Goal: Task Accomplishment & Management: Complete application form

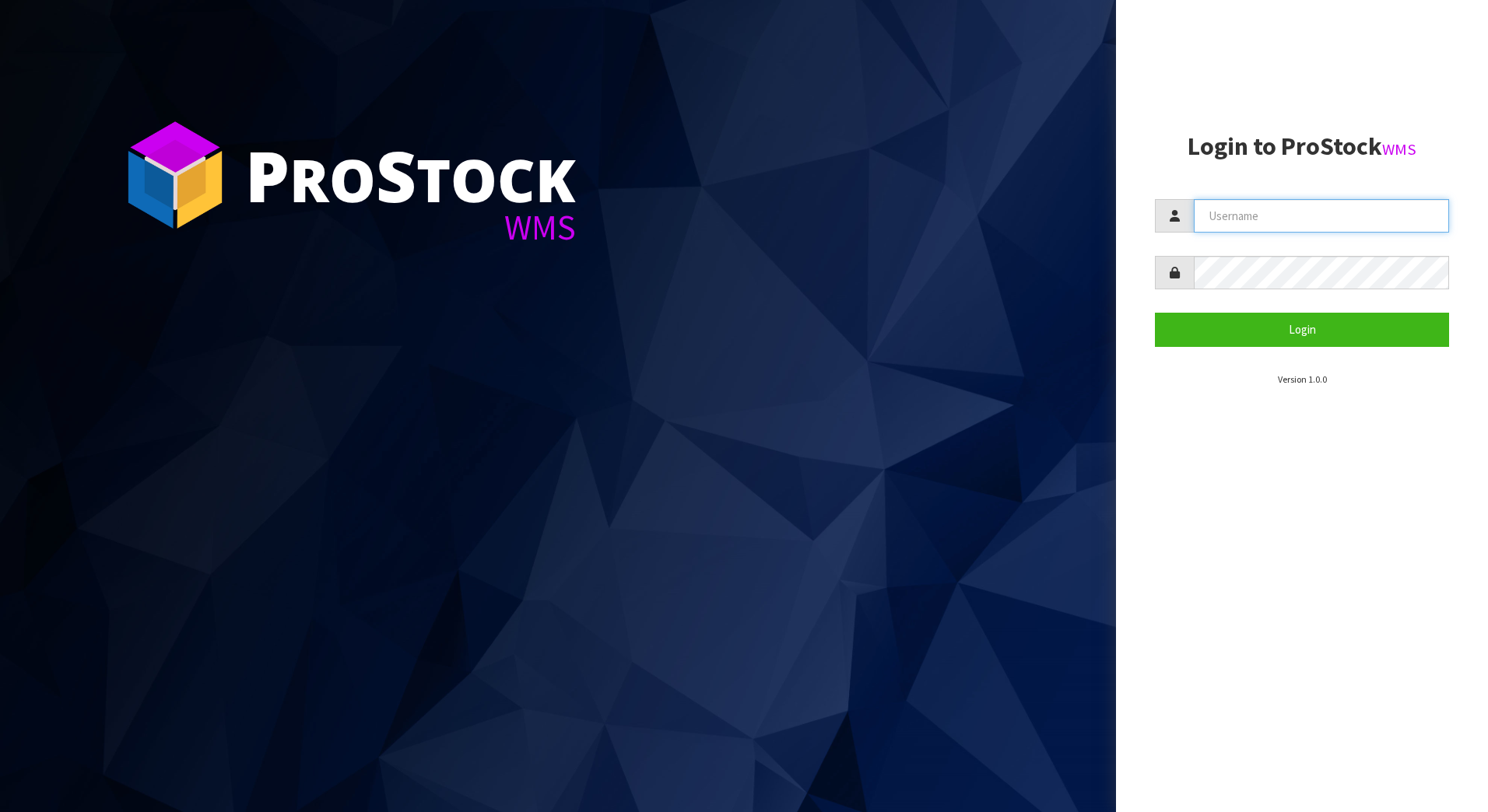
click at [1271, 216] on input "text" at bounding box center [1321, 215] width 255 height 34
type input "[PERSON_NAME]"
click at [1155, 313] on button "Login" at bounding box center [1302, 329] width 294 height 34
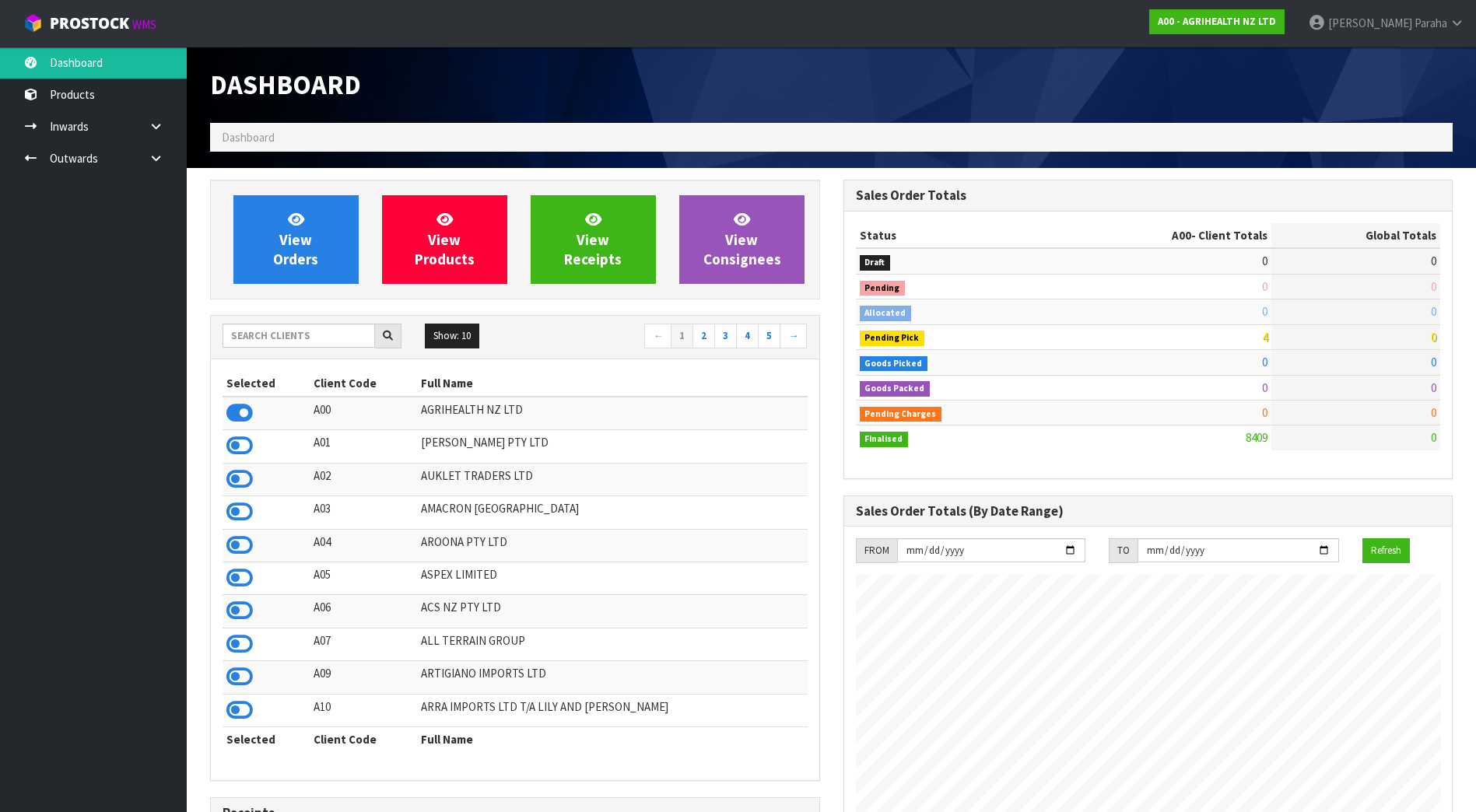
scroll to position [1178, 633]
click at [319, 331] on input "text" at bounding box center [298, 335] width 152 height 24
type input "V"
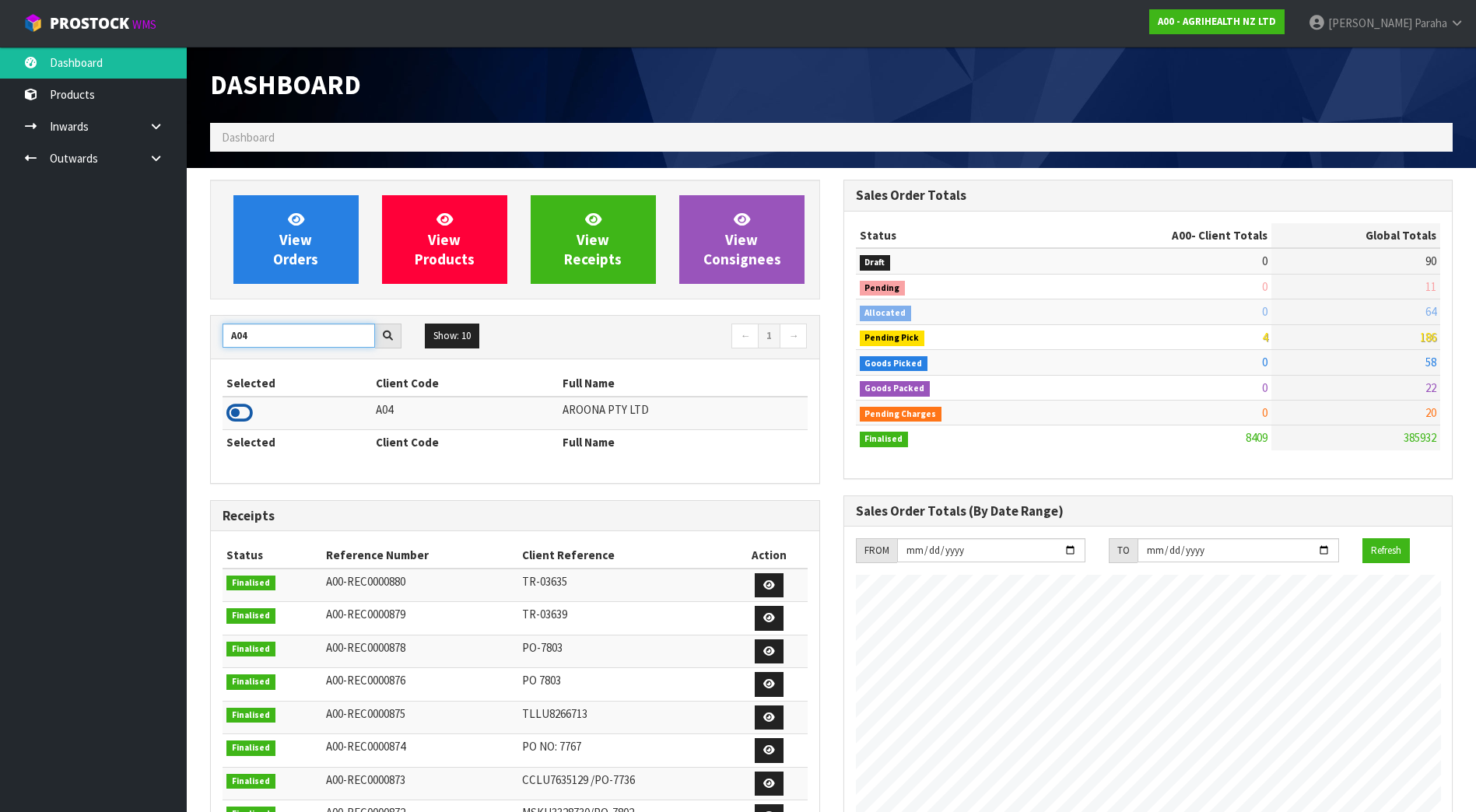
type input "A04"
click at [249, 413] on icon at bounding box center [240, 413] width 27 height 23
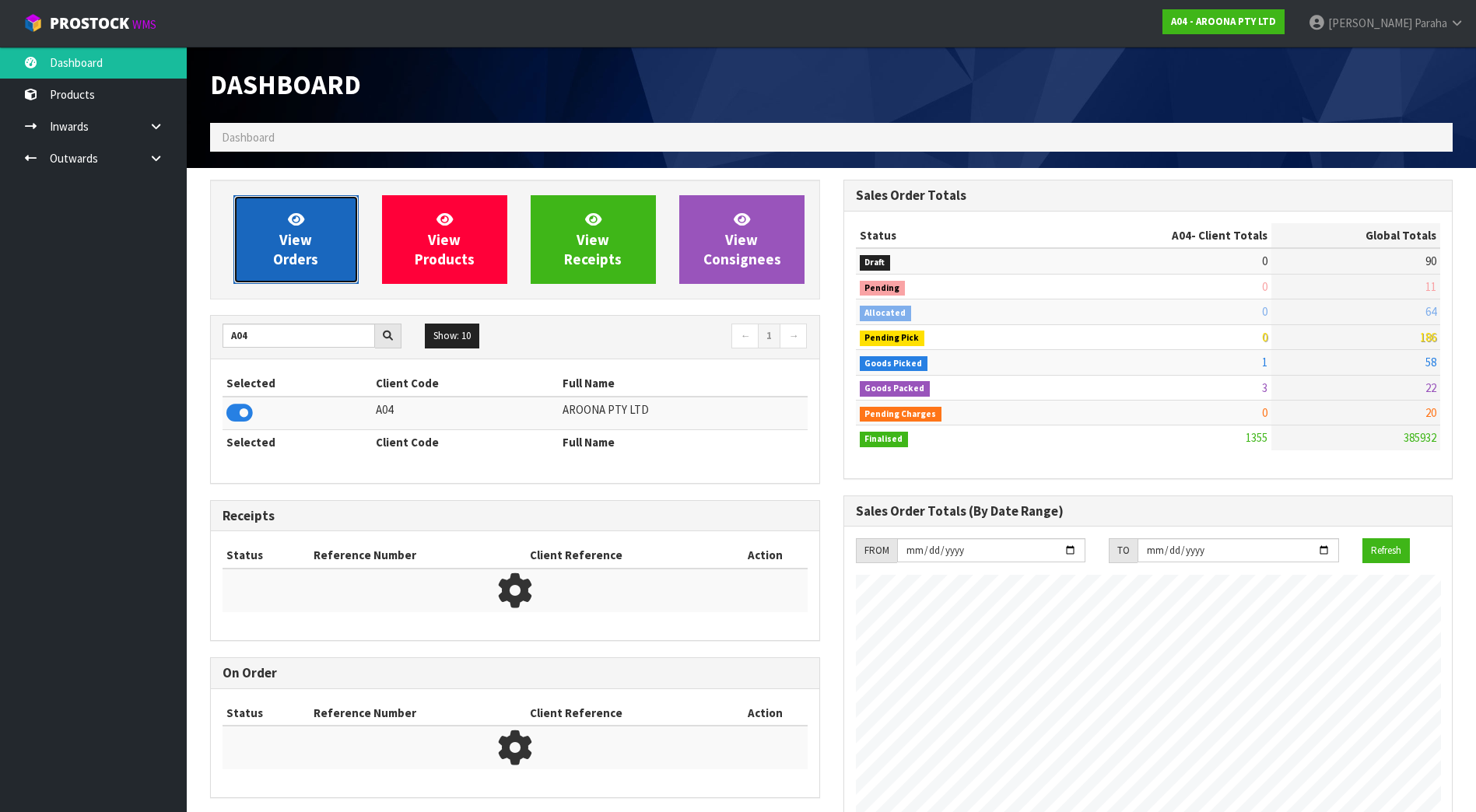
click at [285, 266] on span "View Orders" at bounding box center [296, 239] width 45 height 59
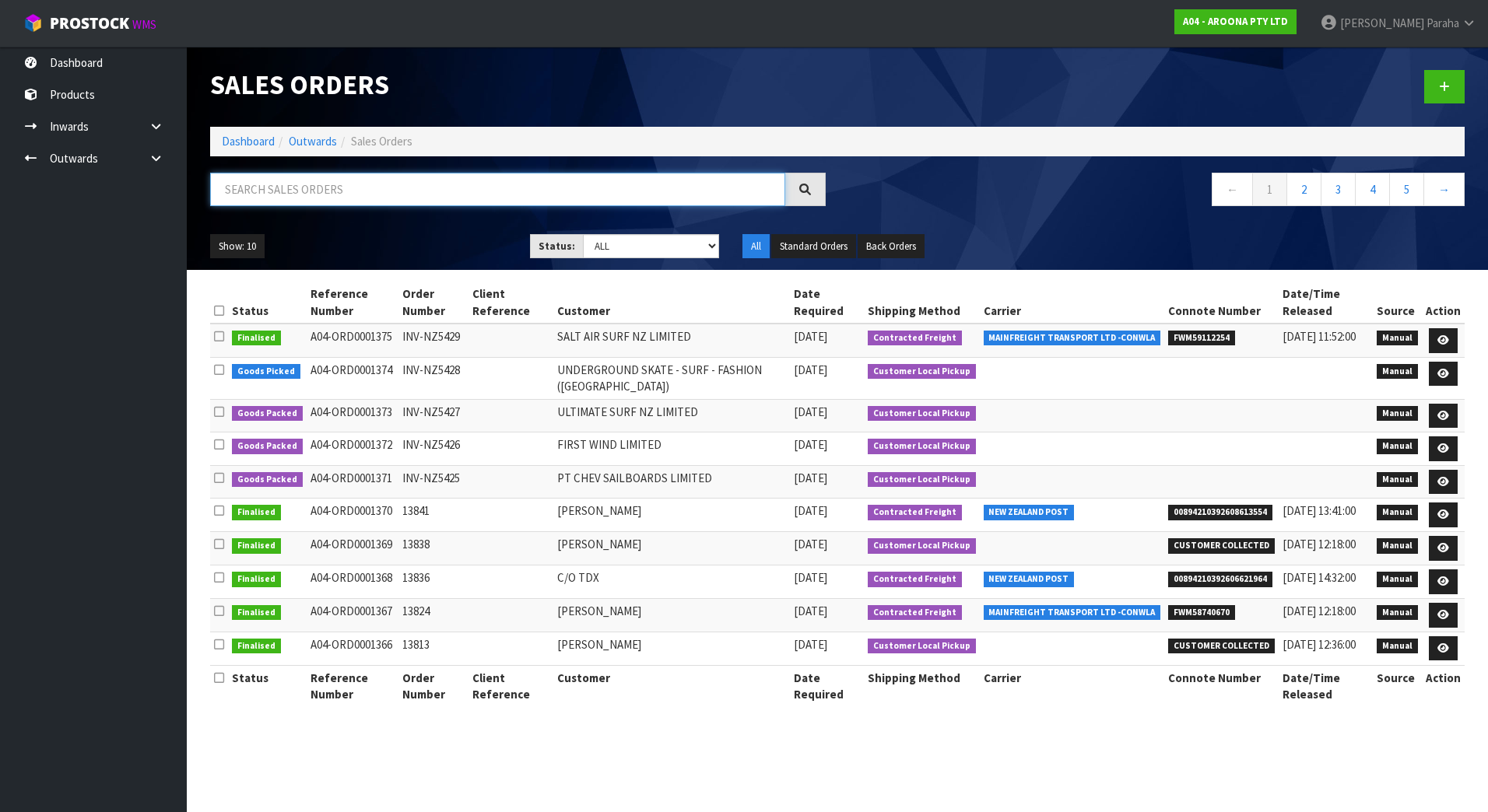
click at [291, 187] on input "text" at bounding box center [498, 189] width 575 height 34
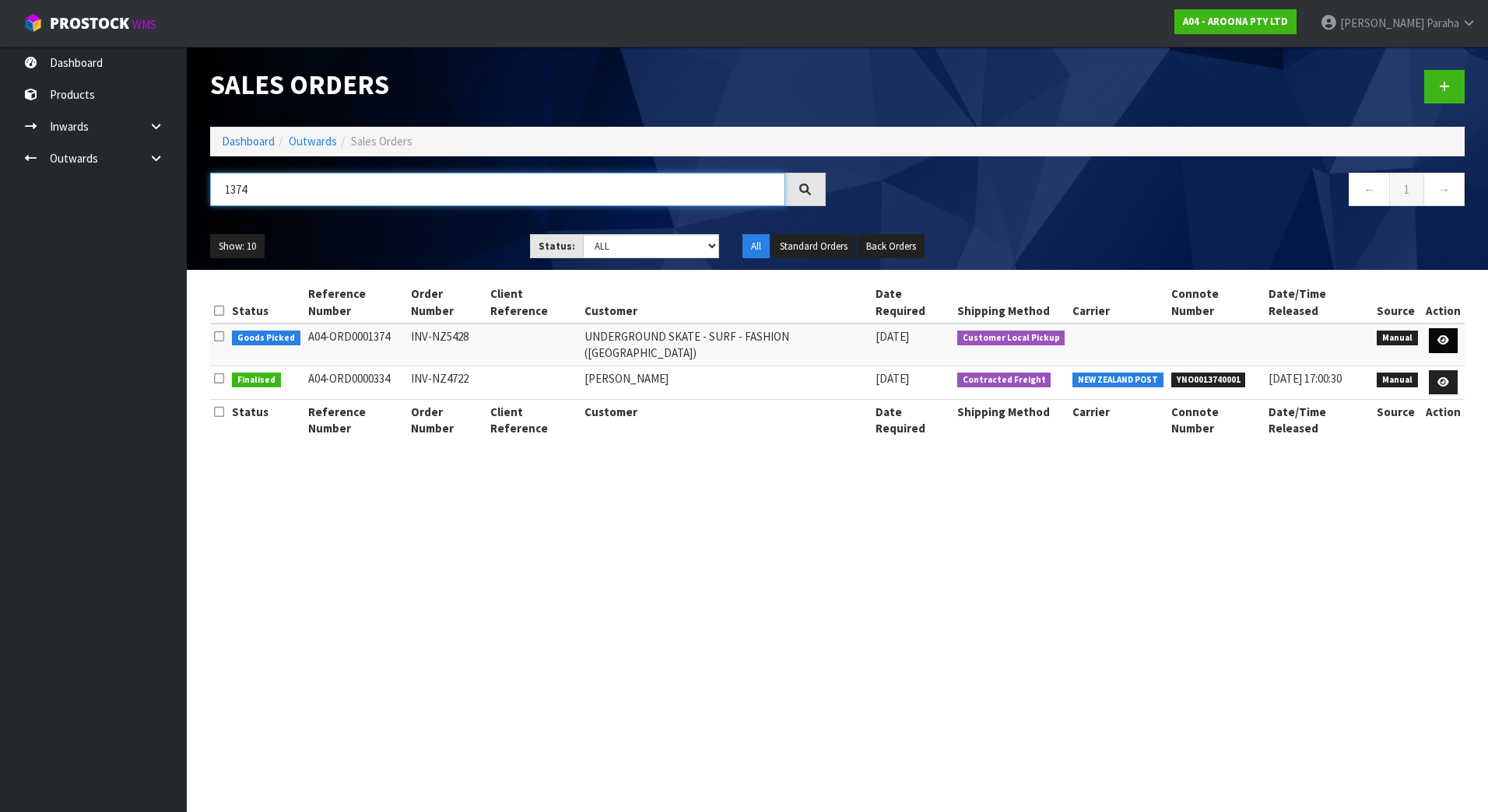
type input "1374"
click at [1449, 328] on link at bounding box center [1443, 340] width 29 height 25
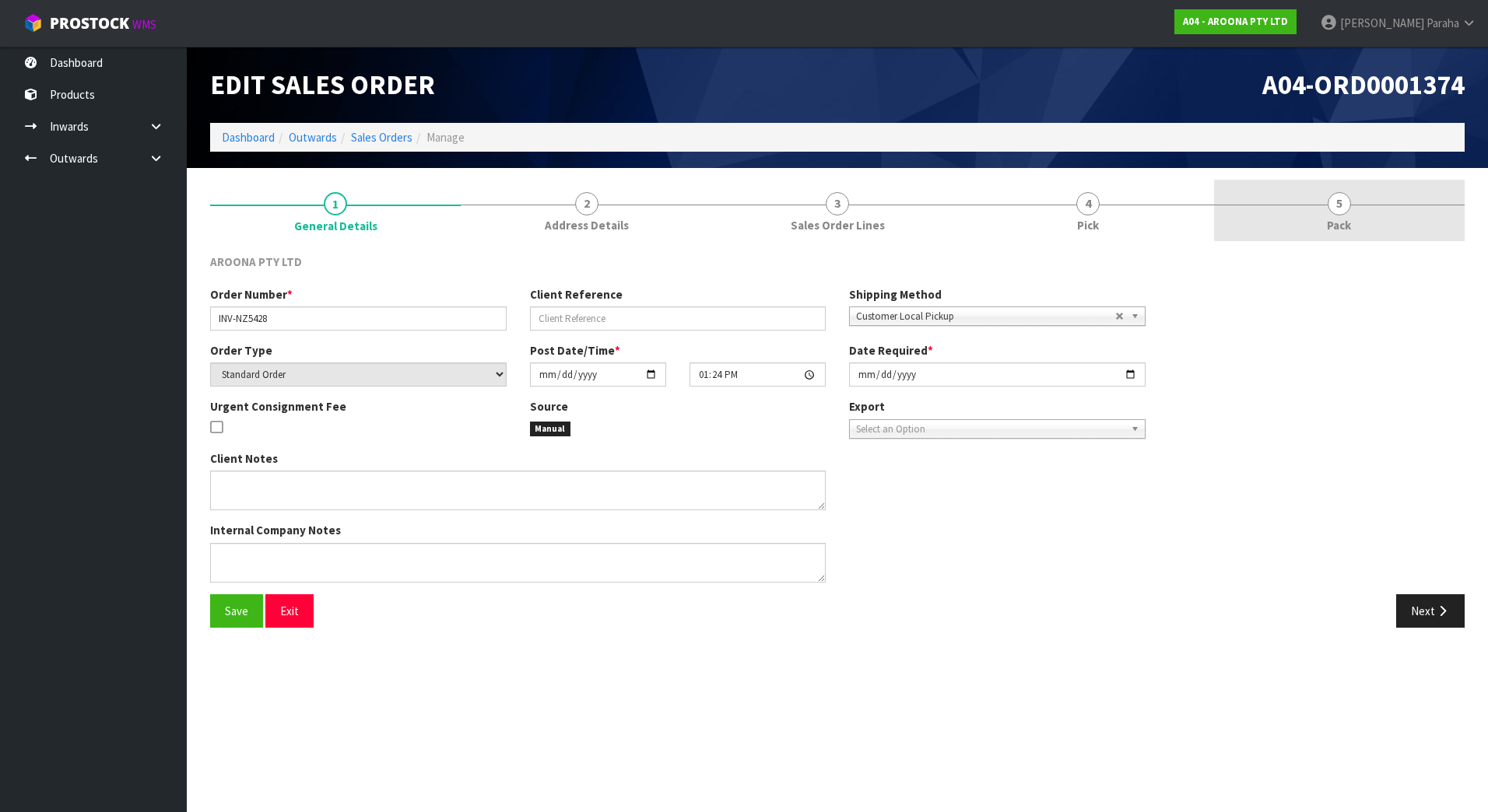
click at [1343, 212] on span "5" at bounding box center [1340, 204] width 23 height 23
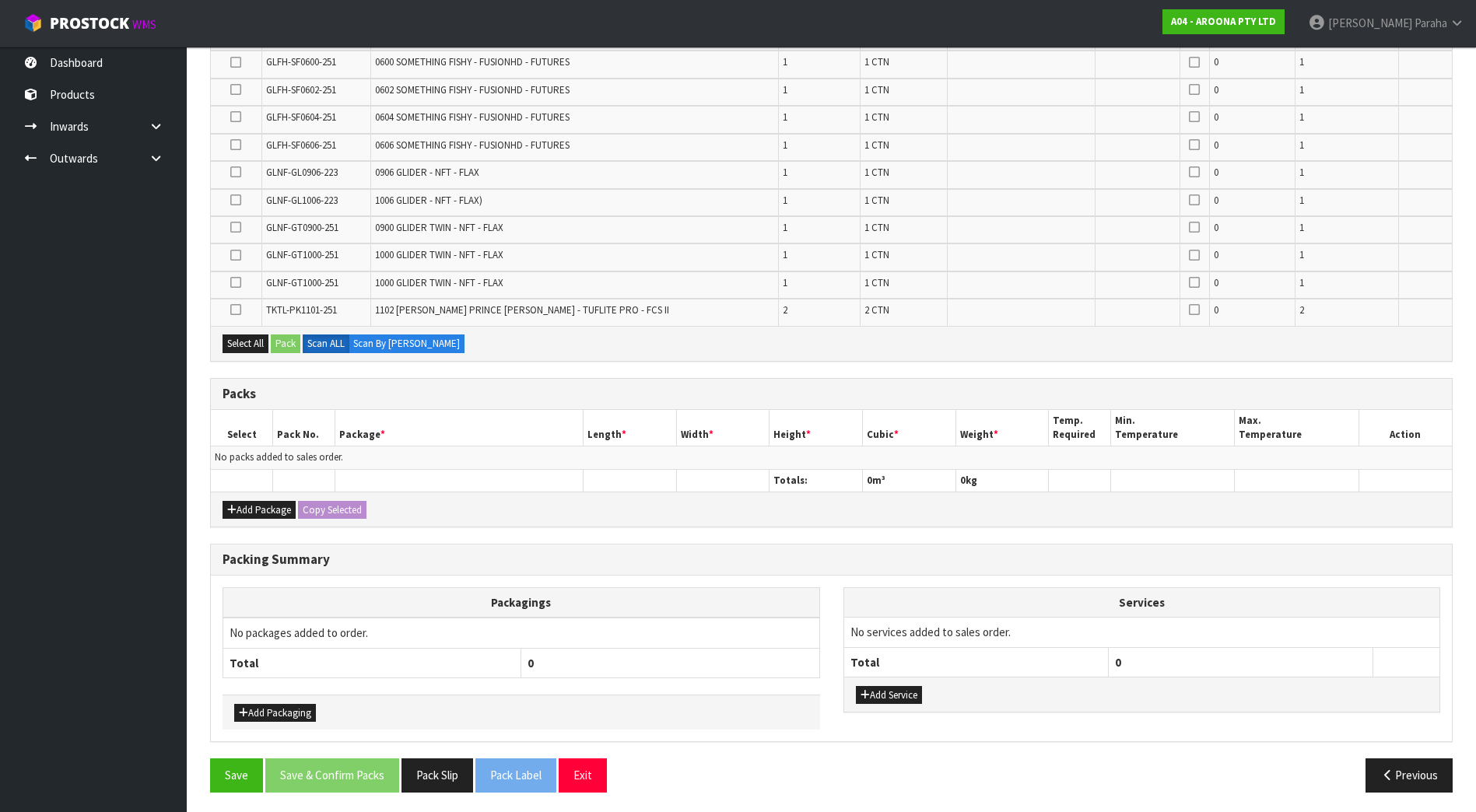
scroll to position [483, 0]
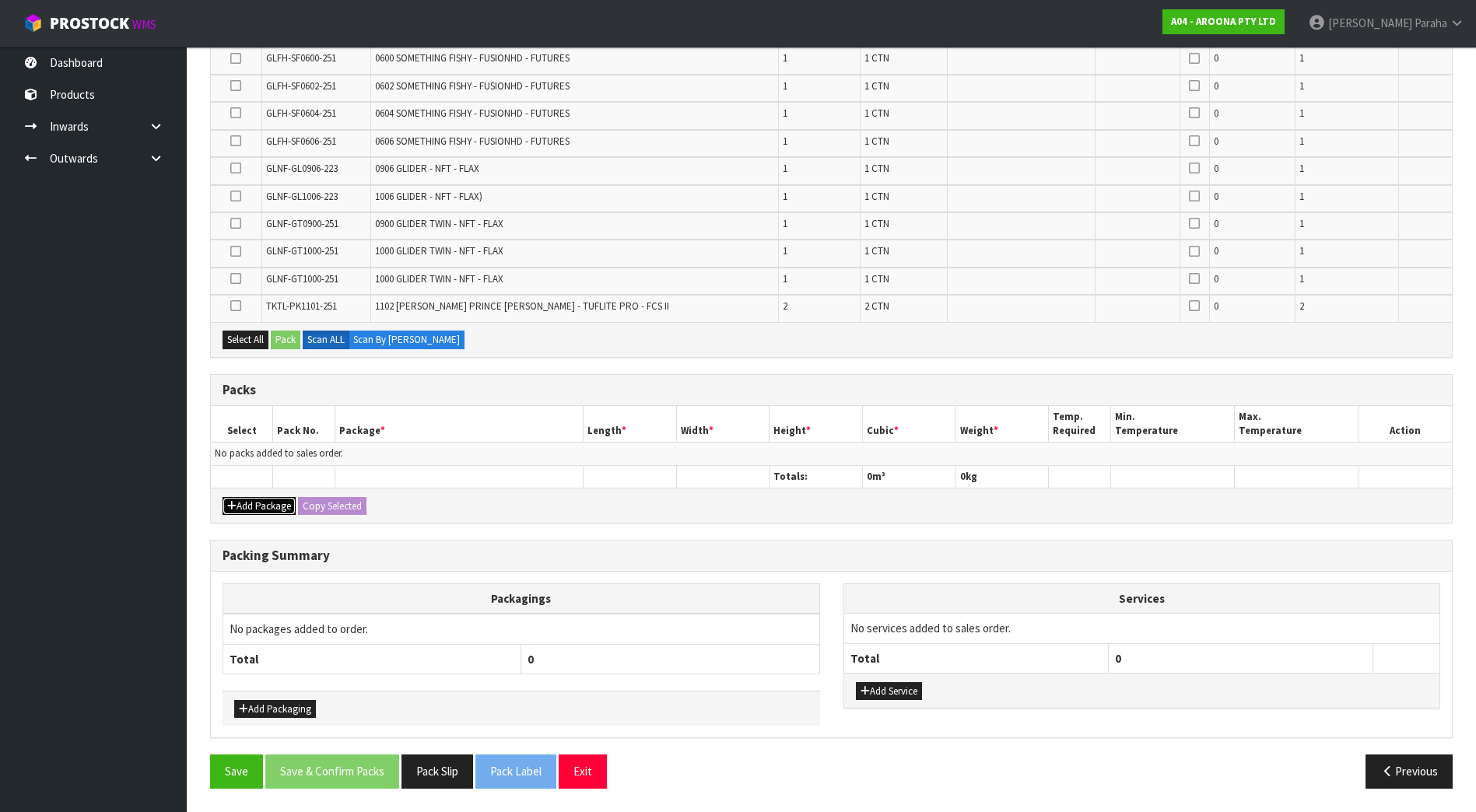
click at [269, 510] on button "Add Package" at bounding box center [259, 507] width 73 height 19
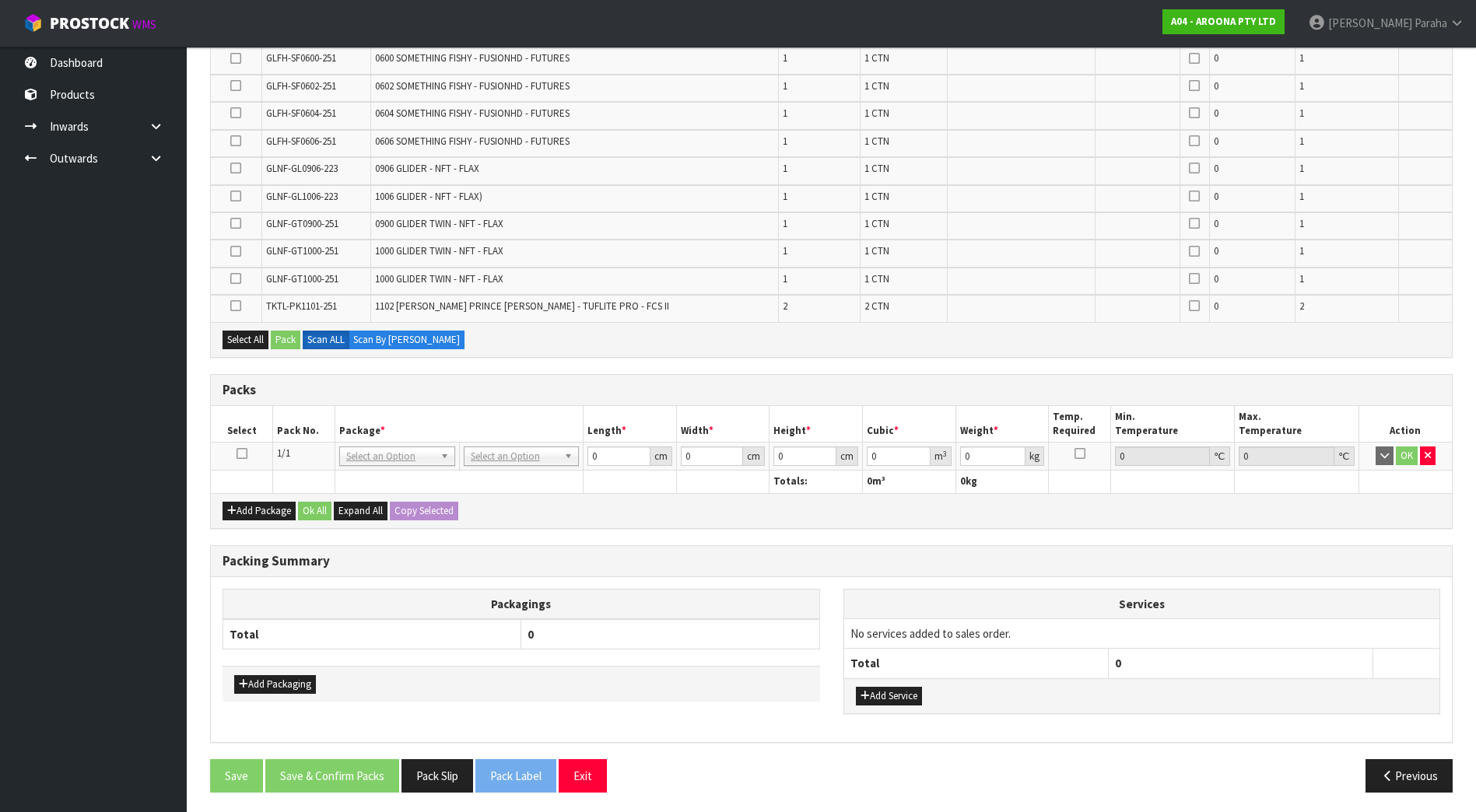
click at [247, 454] on icon at bounding box center [242, 454] width 11 height 1
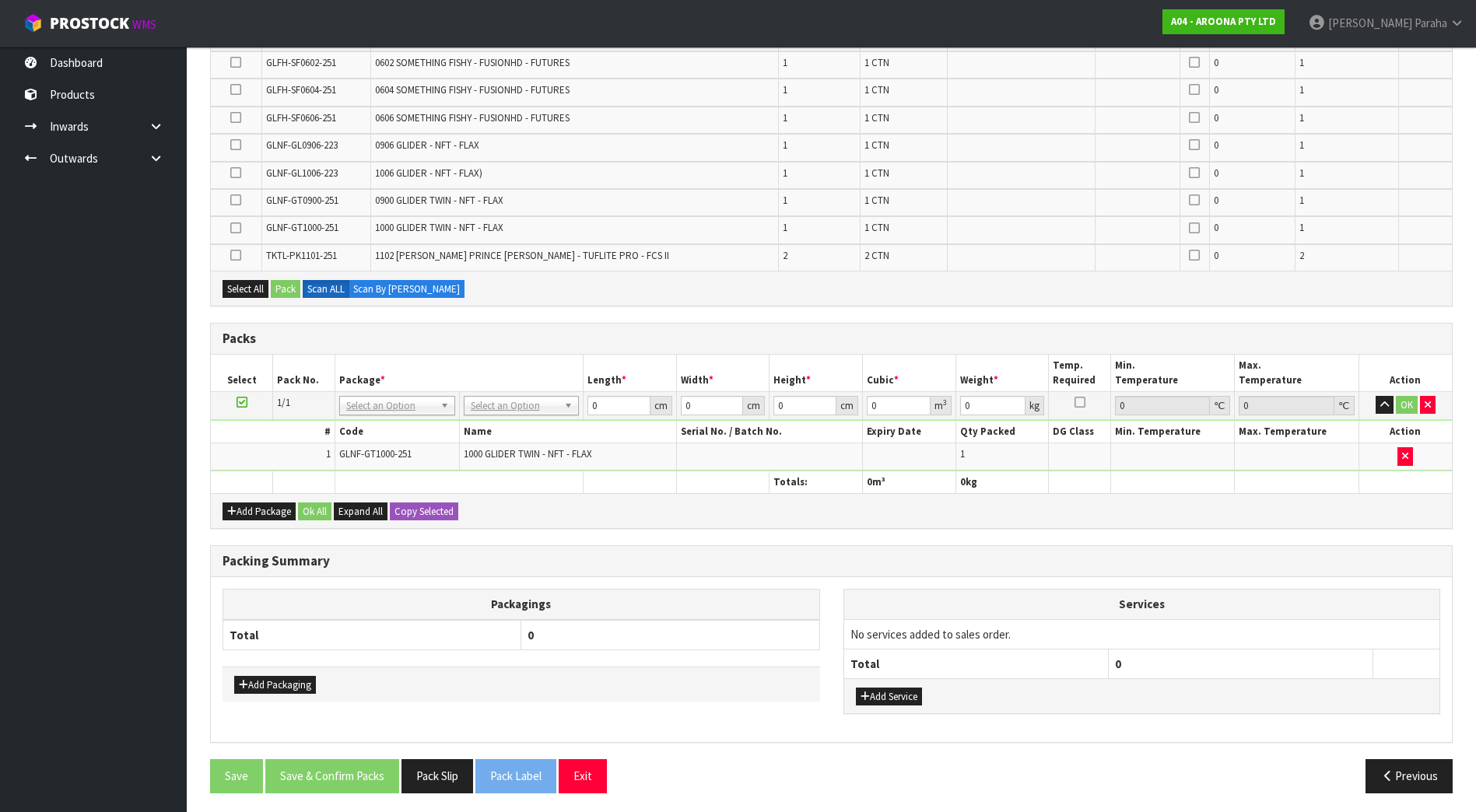
scroll to position [511, 0]
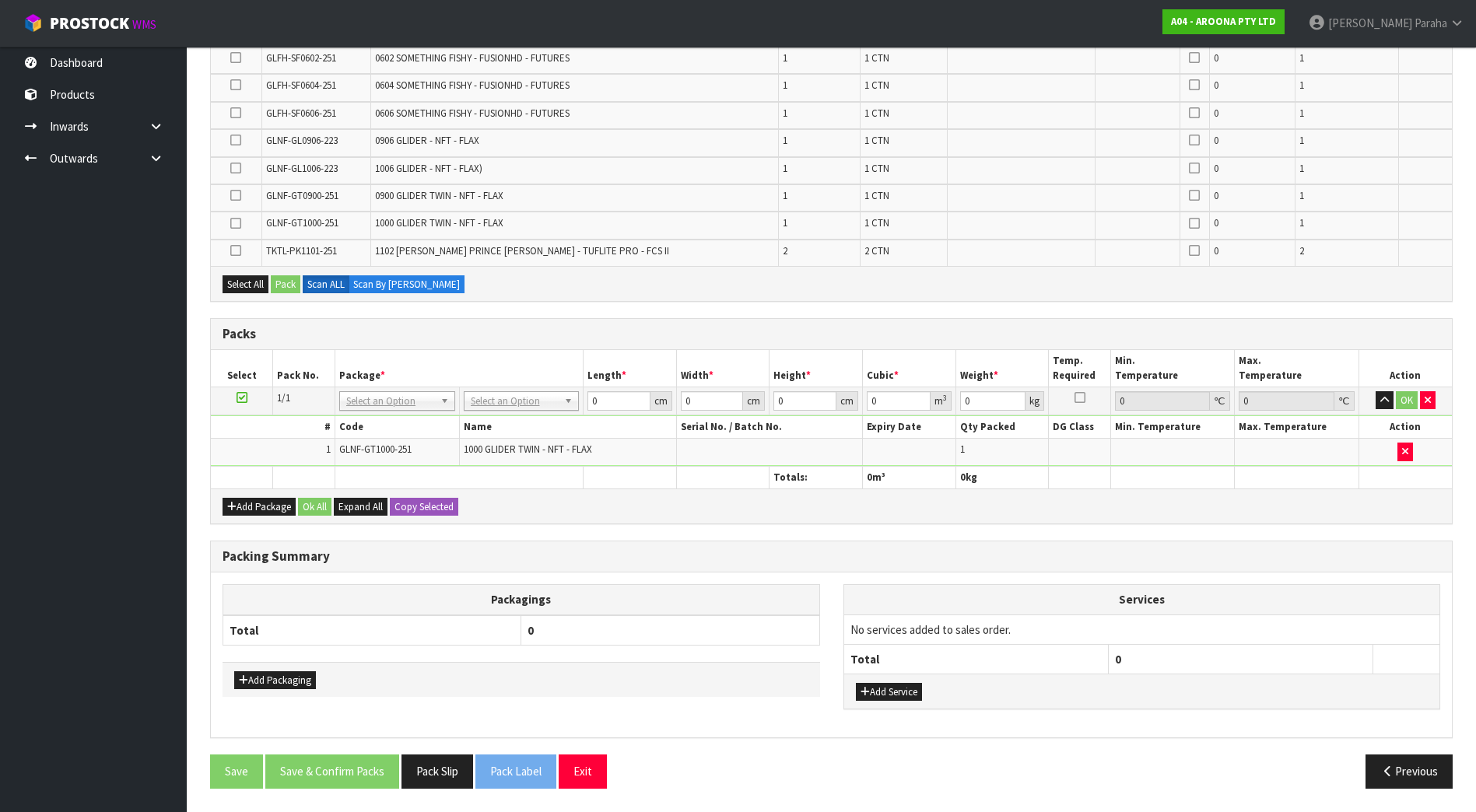
click at [850, 528] on div "Combine Orders A04-ORD0001371 A04-ORD0001372 A04-ORD0001373 A04-ORD0001374 Sele…" at bounding box center [831, 271] width 1242 height 1058
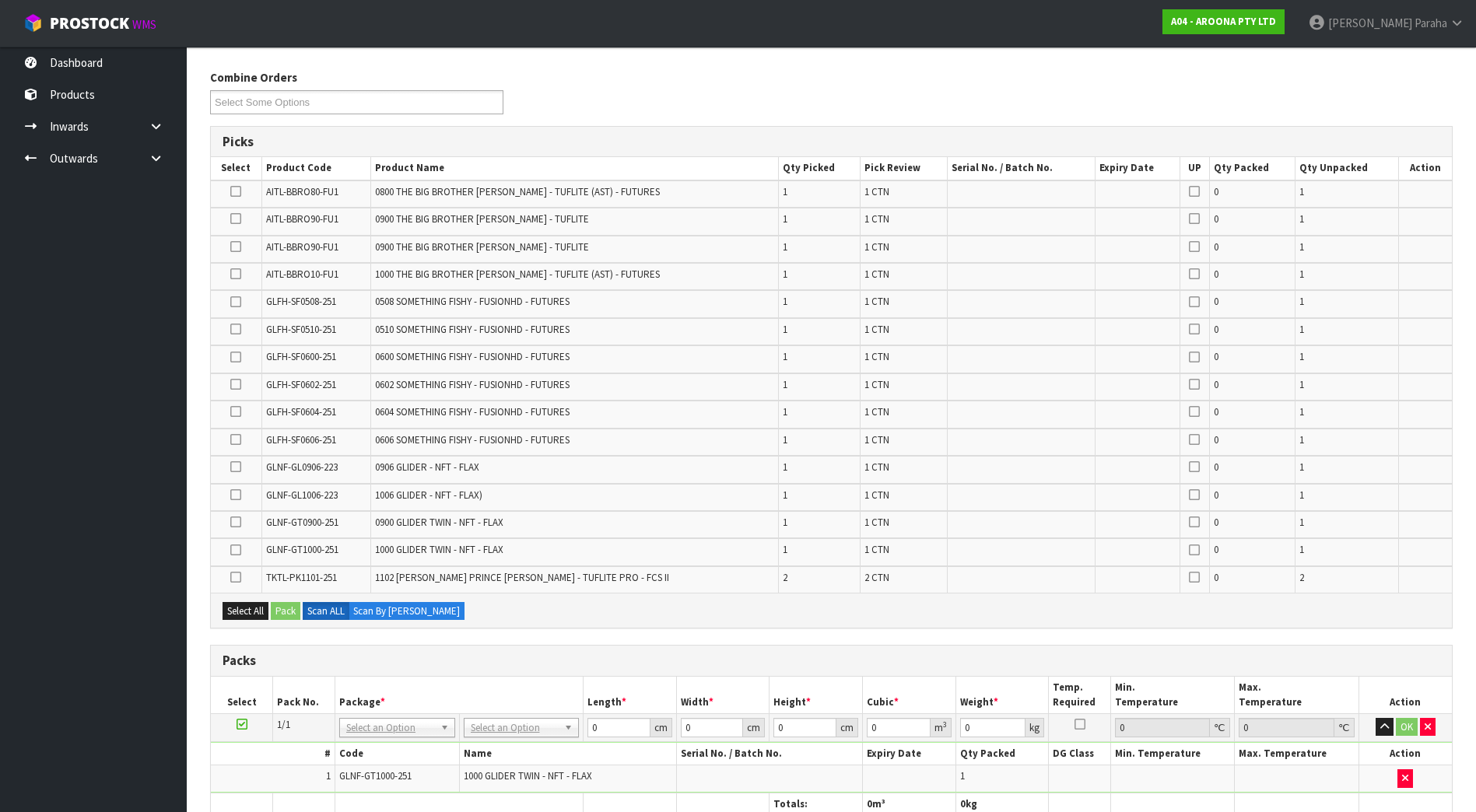
scroll to position [355, 0]
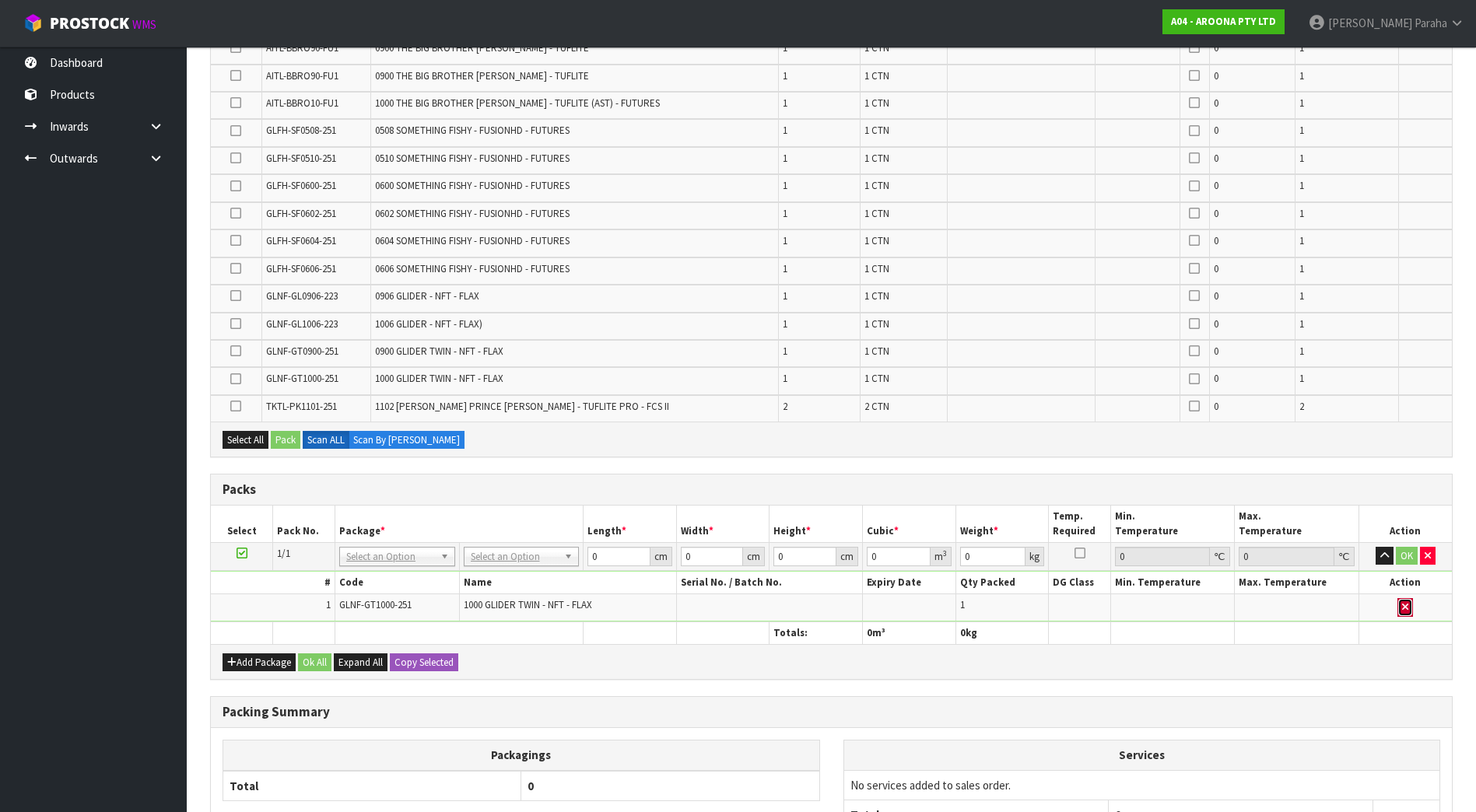
click at [1405, 607] on icon "button" at bounding box center [1405, 607] width 6 height 10
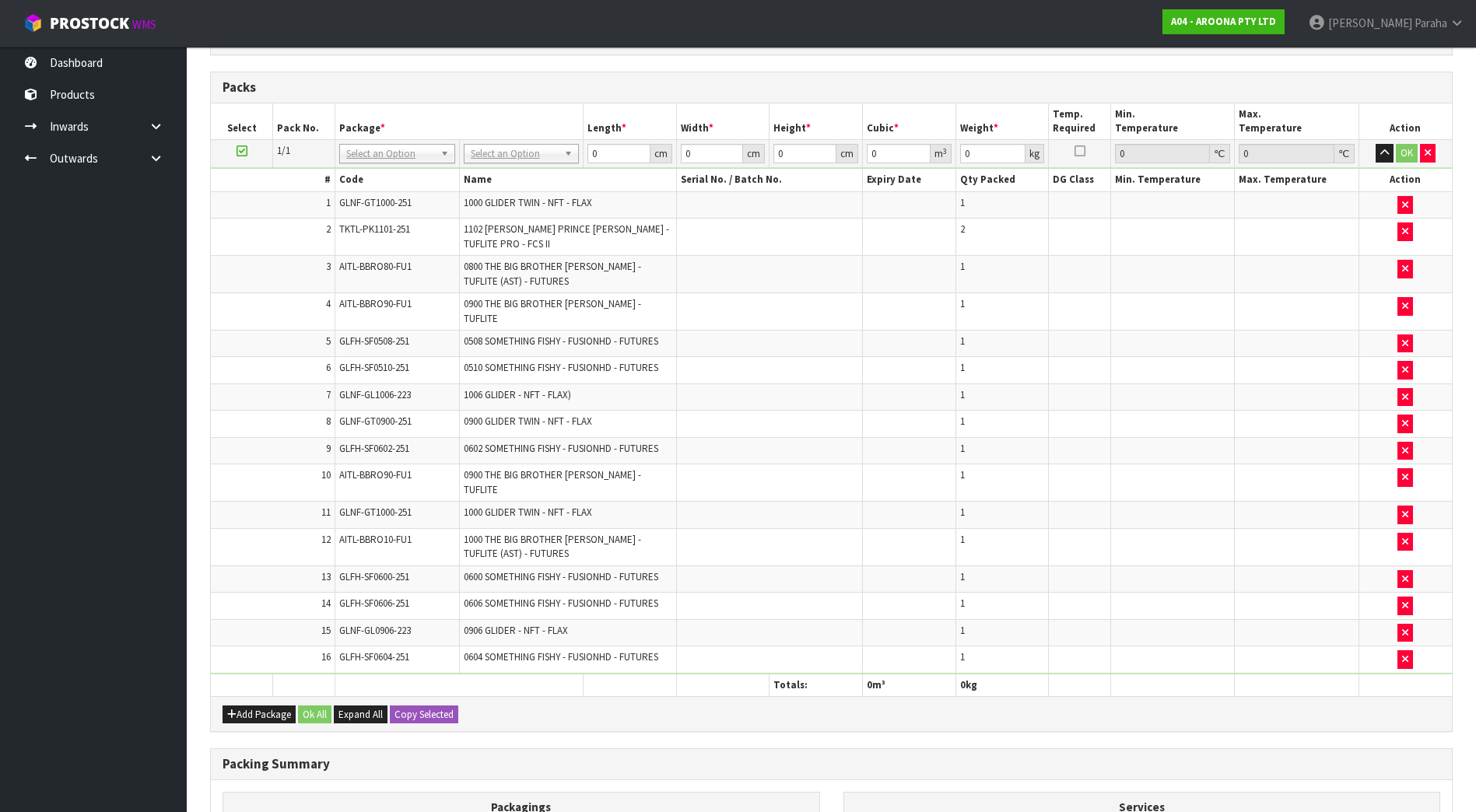
scroll to position [298, 0]
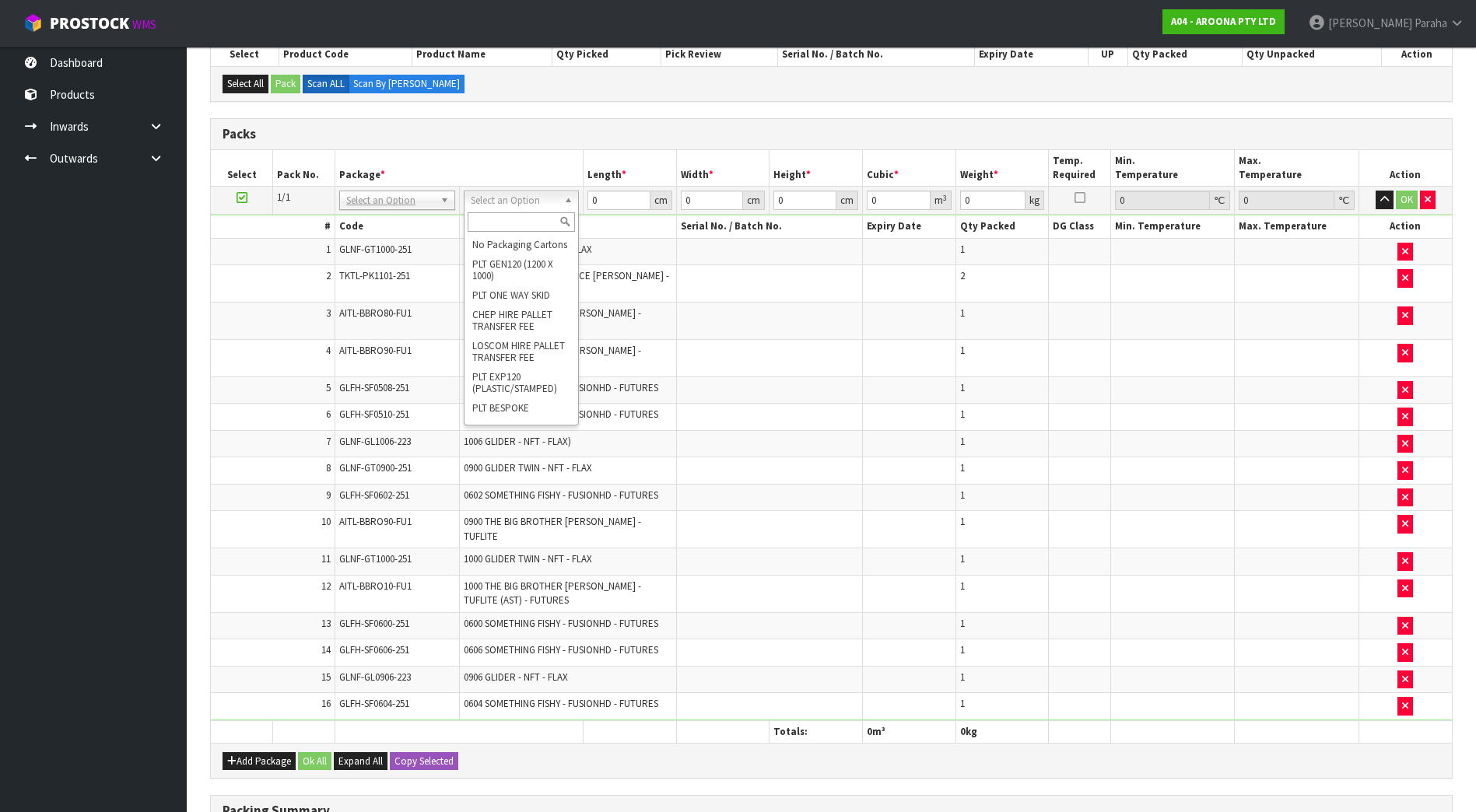
click at [530, 223] on input "text" at bounding box center [522, 222] width 108 height 20
type input "RET"
type input "215"
click at [618, 208] on input "0" at bounding box center [619, 200] width 63 height 20
type input "370"
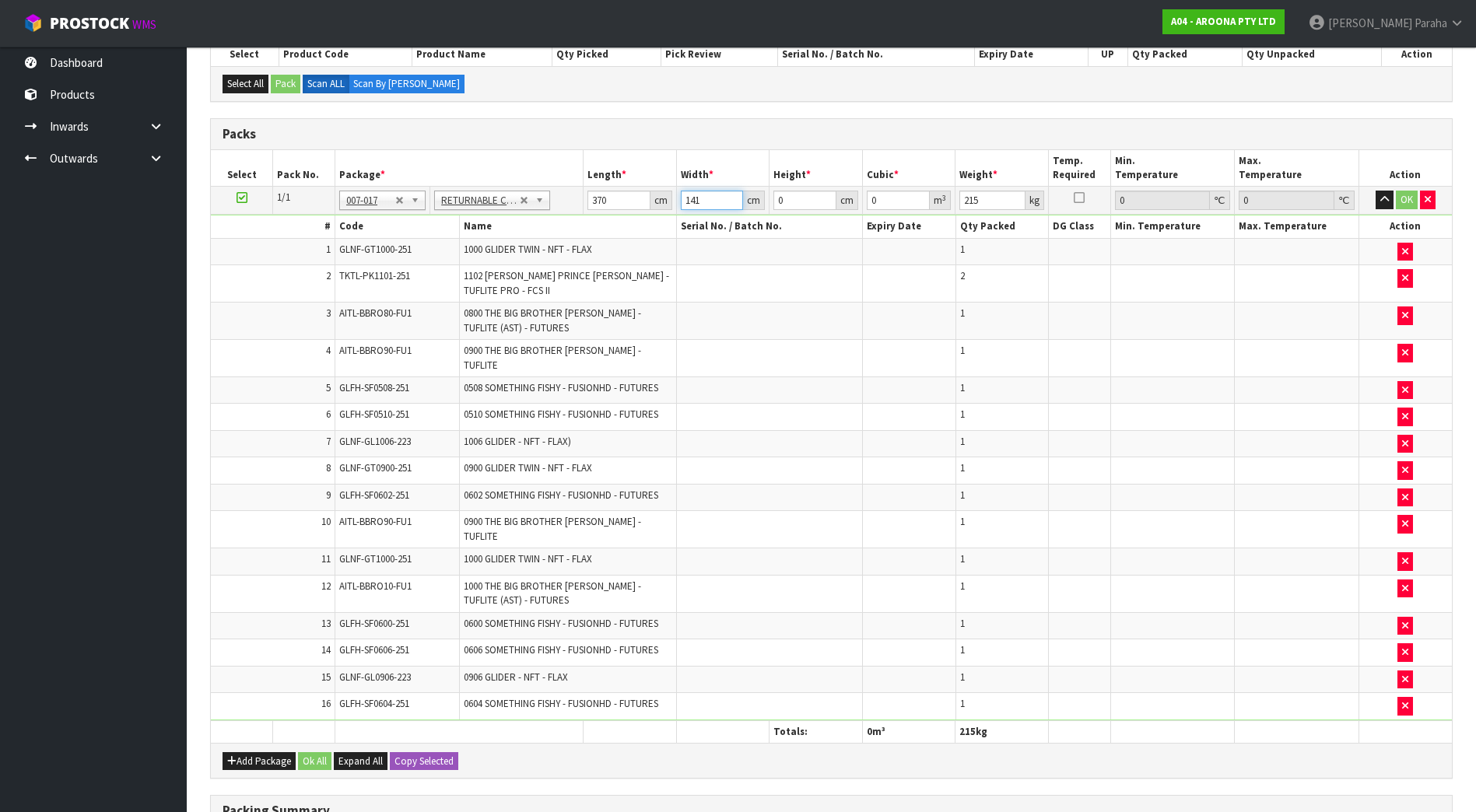
type input "141"
type input "1"
type input "0.05217"
type input "11"
type input "0.57387"
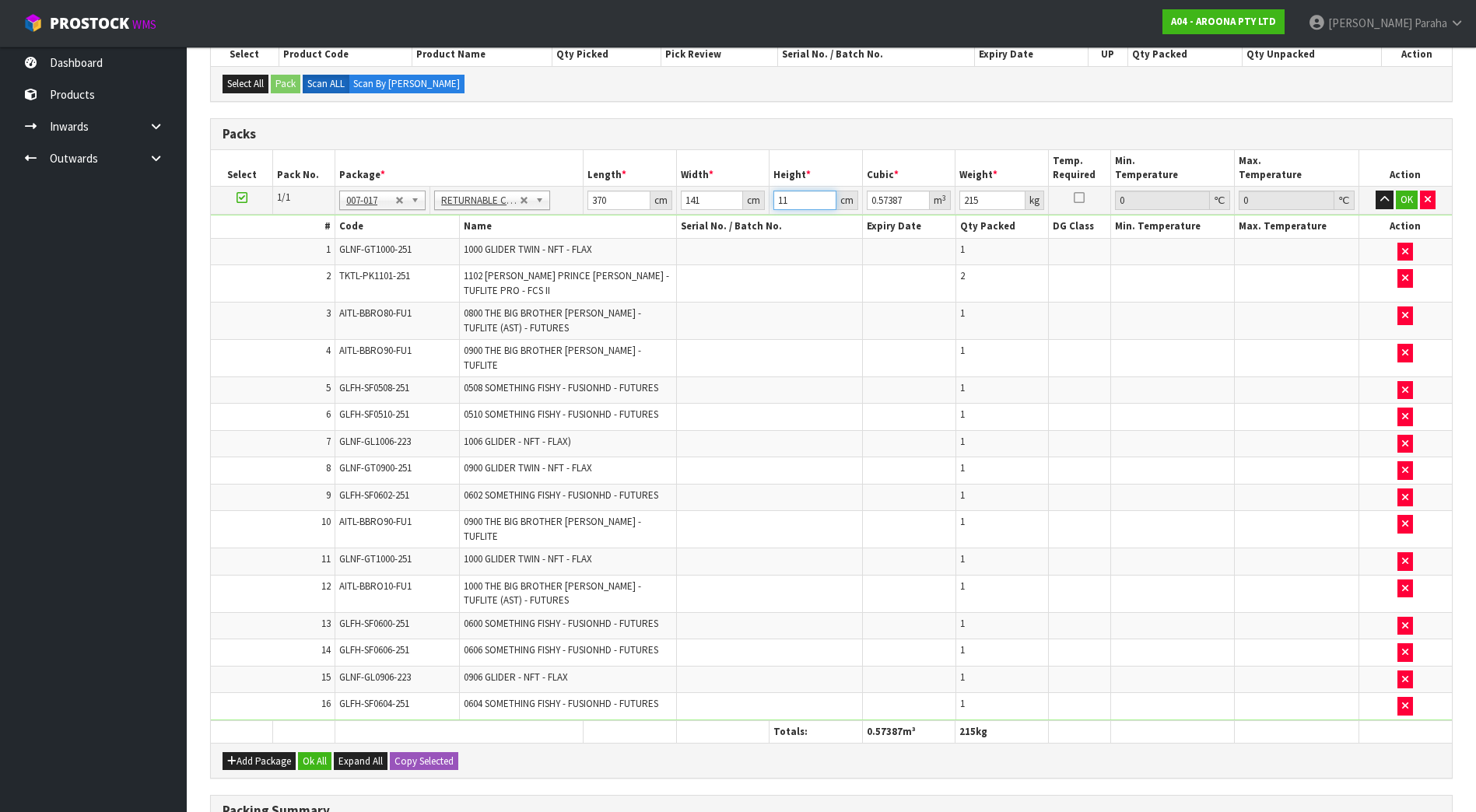
type input "118"
type input "6.15606"
type input "118"
click at [1376, 191] on button "button" at bounding box center [1385, 200] width 18 height 19
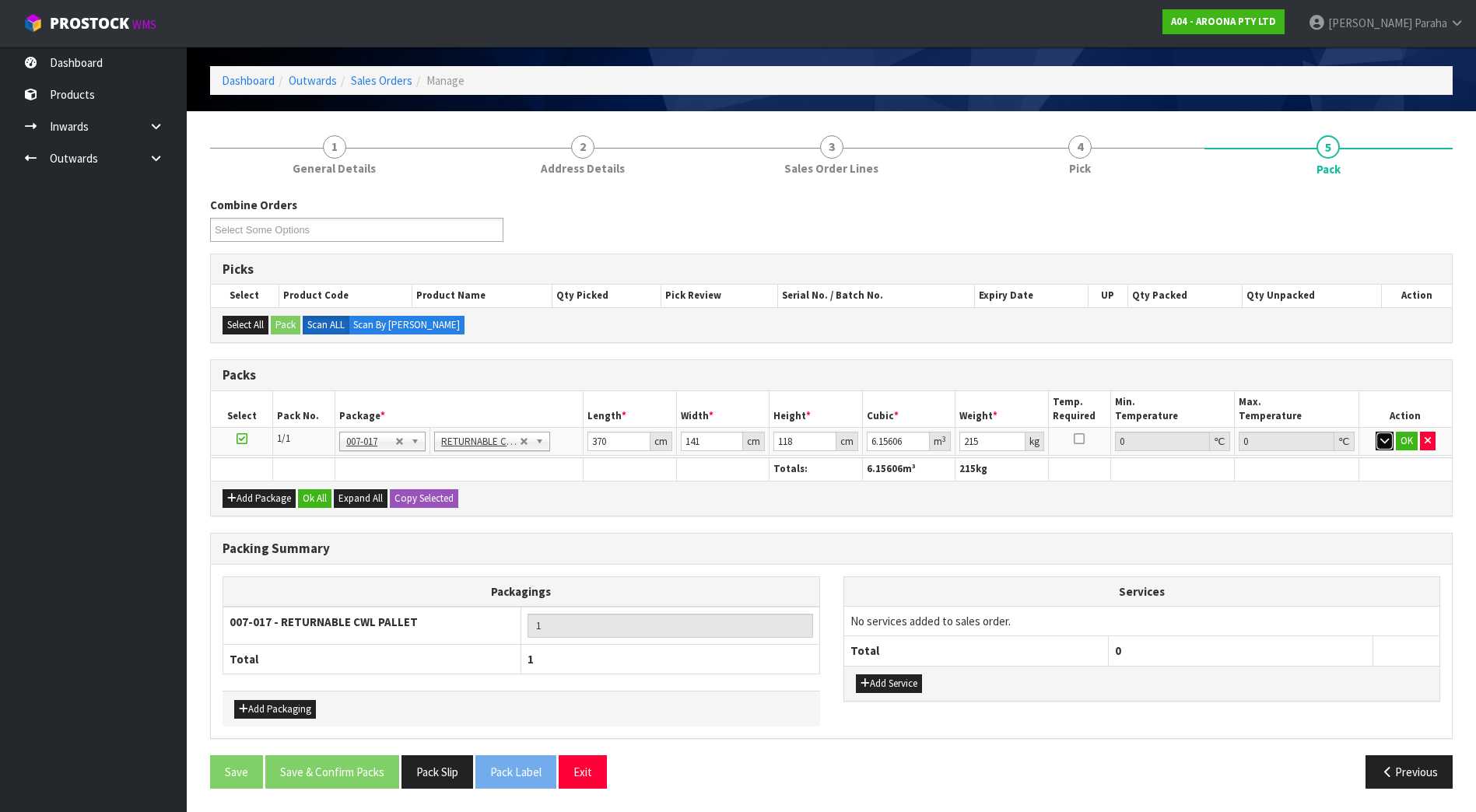
scroll to position [55, 0]
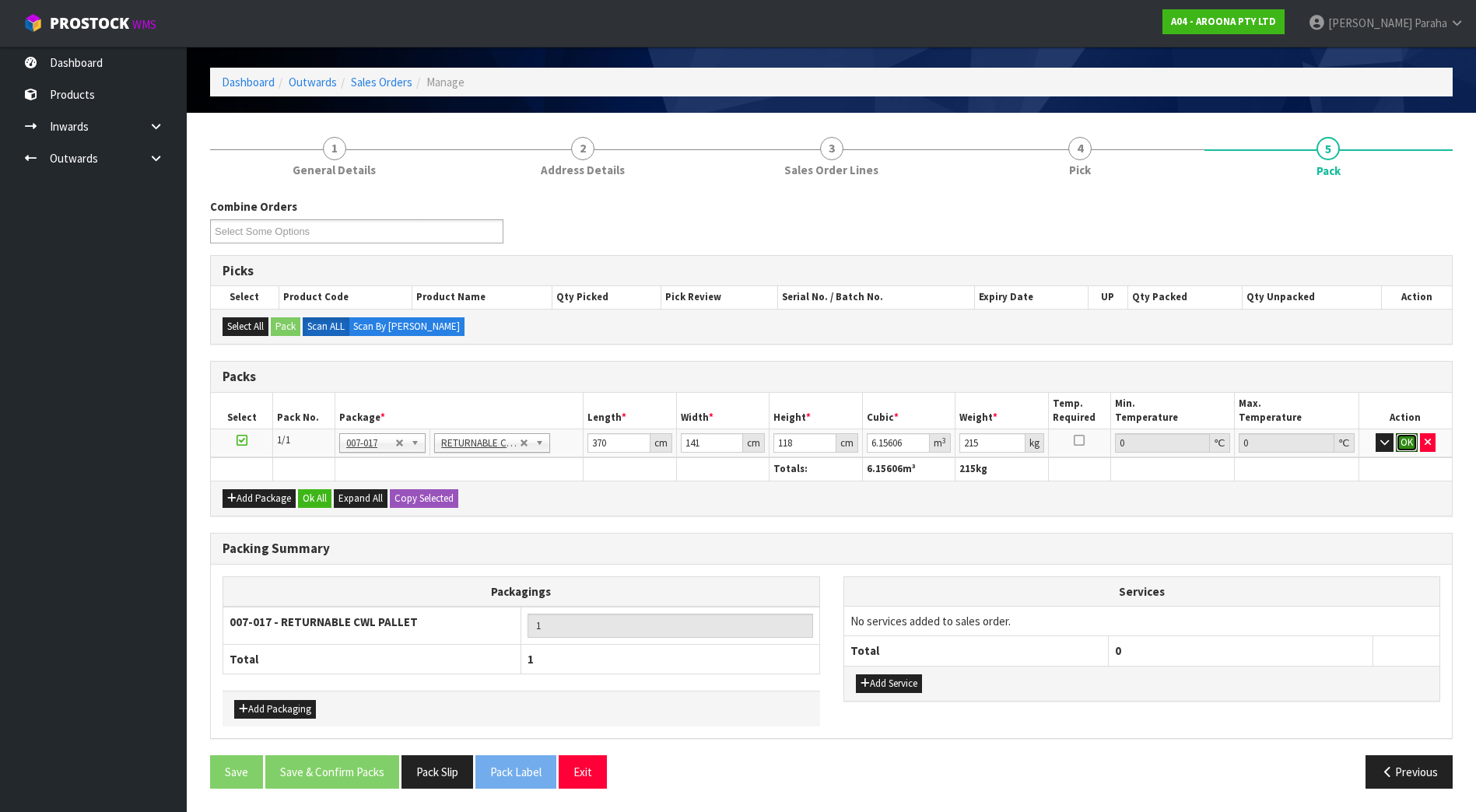
click button "OK" at bounding box center [1406, 443] width 22 height 19
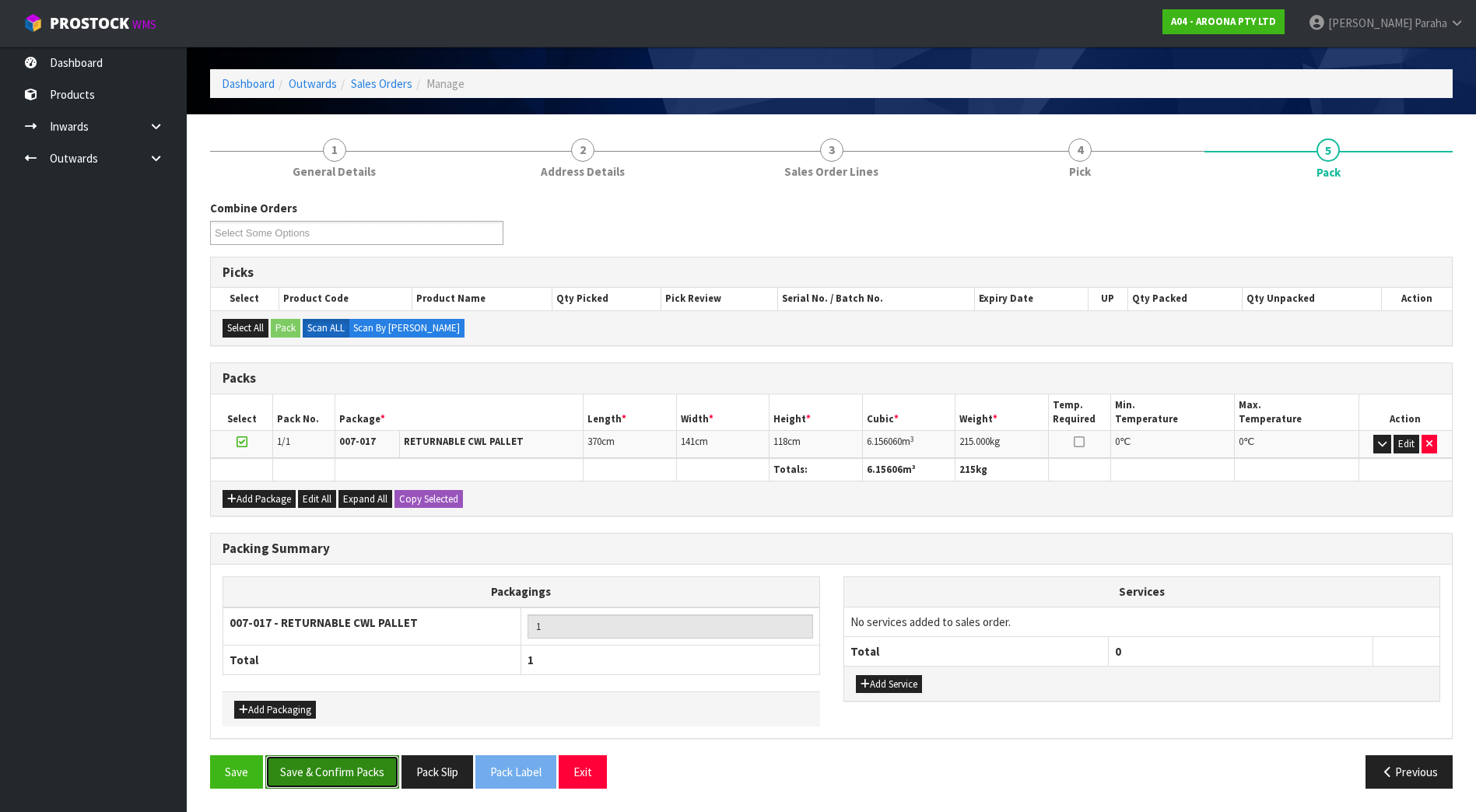
click at [332, 778] on button "Save & Confirm Packs" at bounding box center [332, 771] width 134 height 34
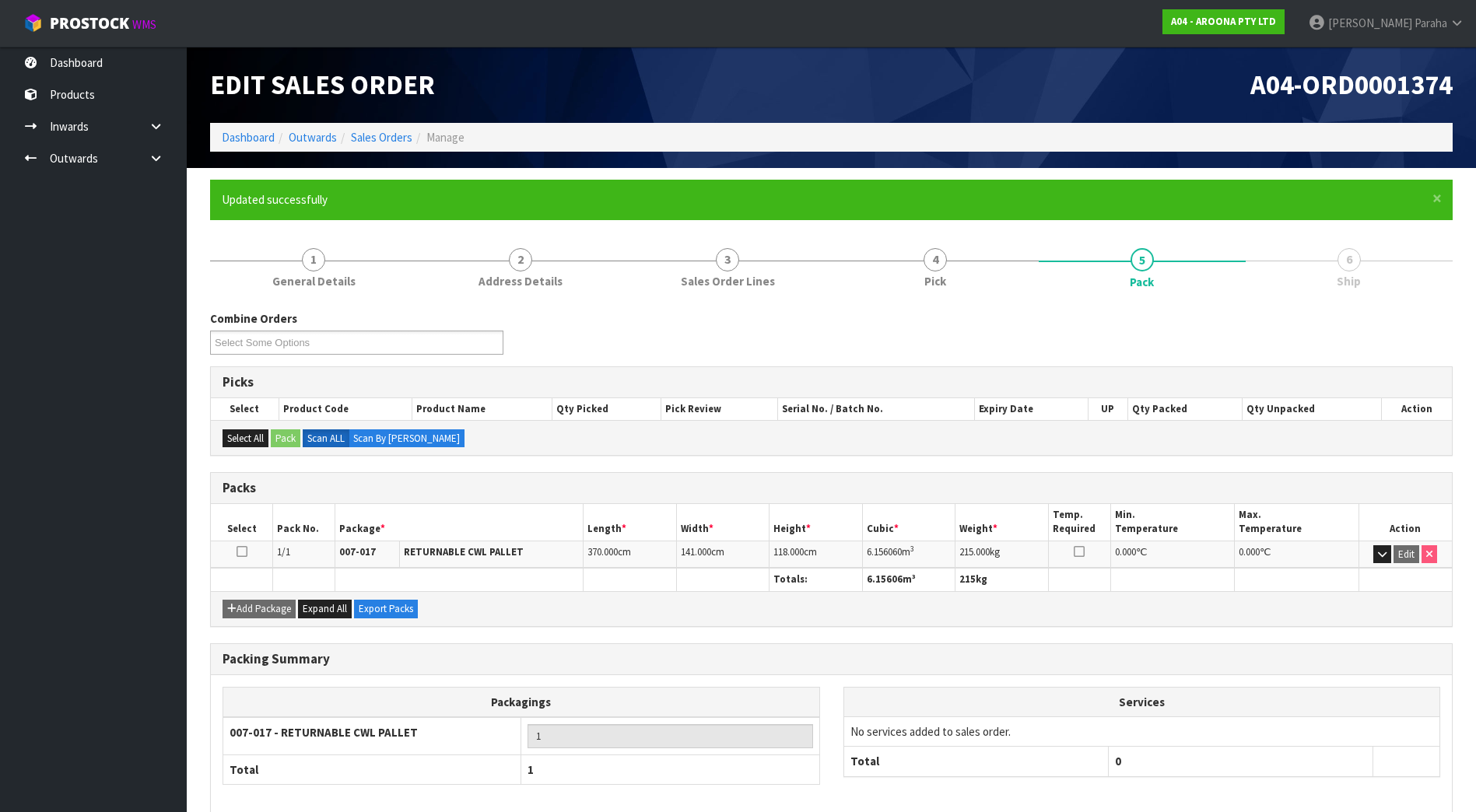
scroll to position [76, 0]
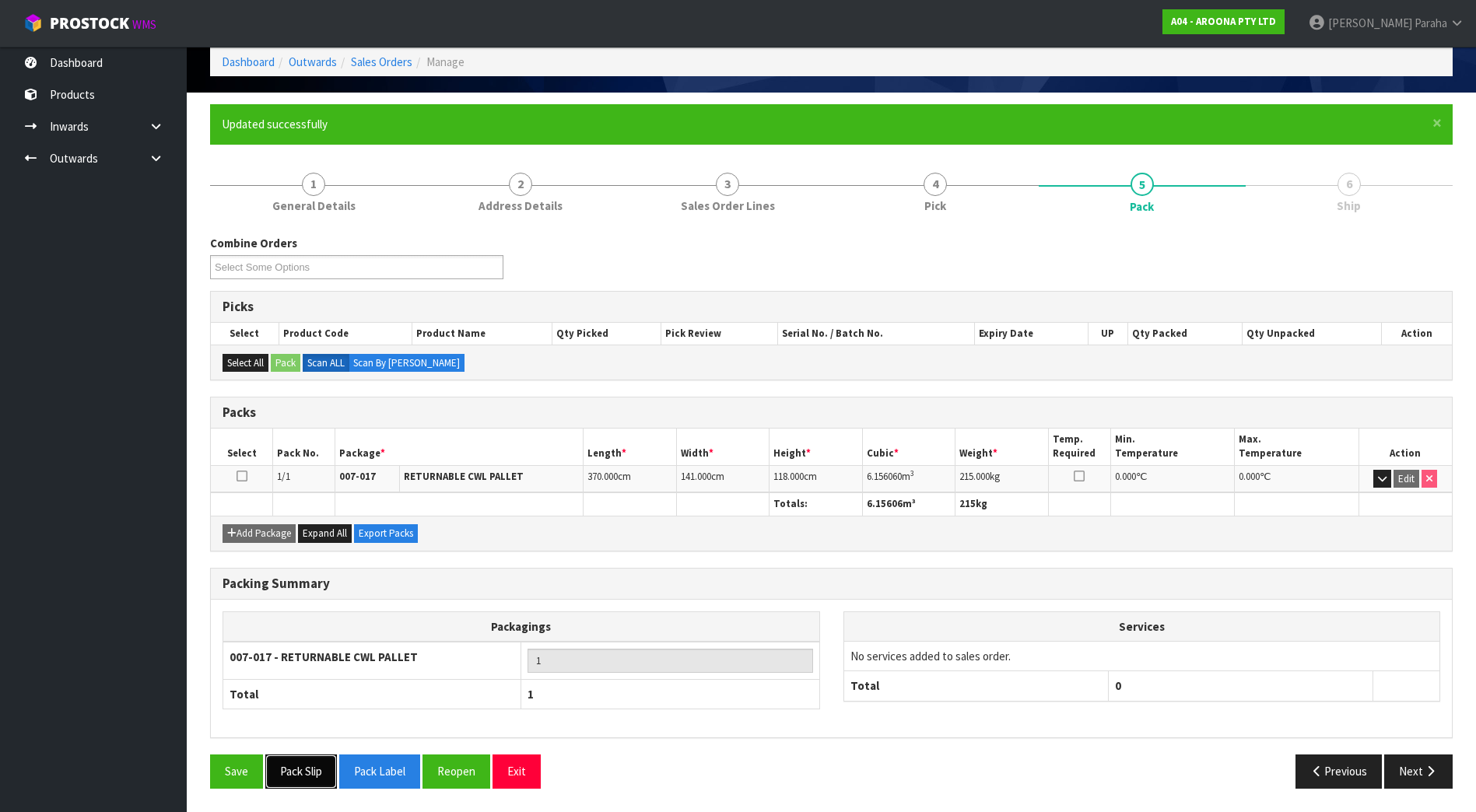
click at [310, 766] on button "Pack Slip" at bounding box center [301, 771] width 72 height 34
click at [1427, 771] on icon "button" at bounding box center [1430, 771] width 15 height 12
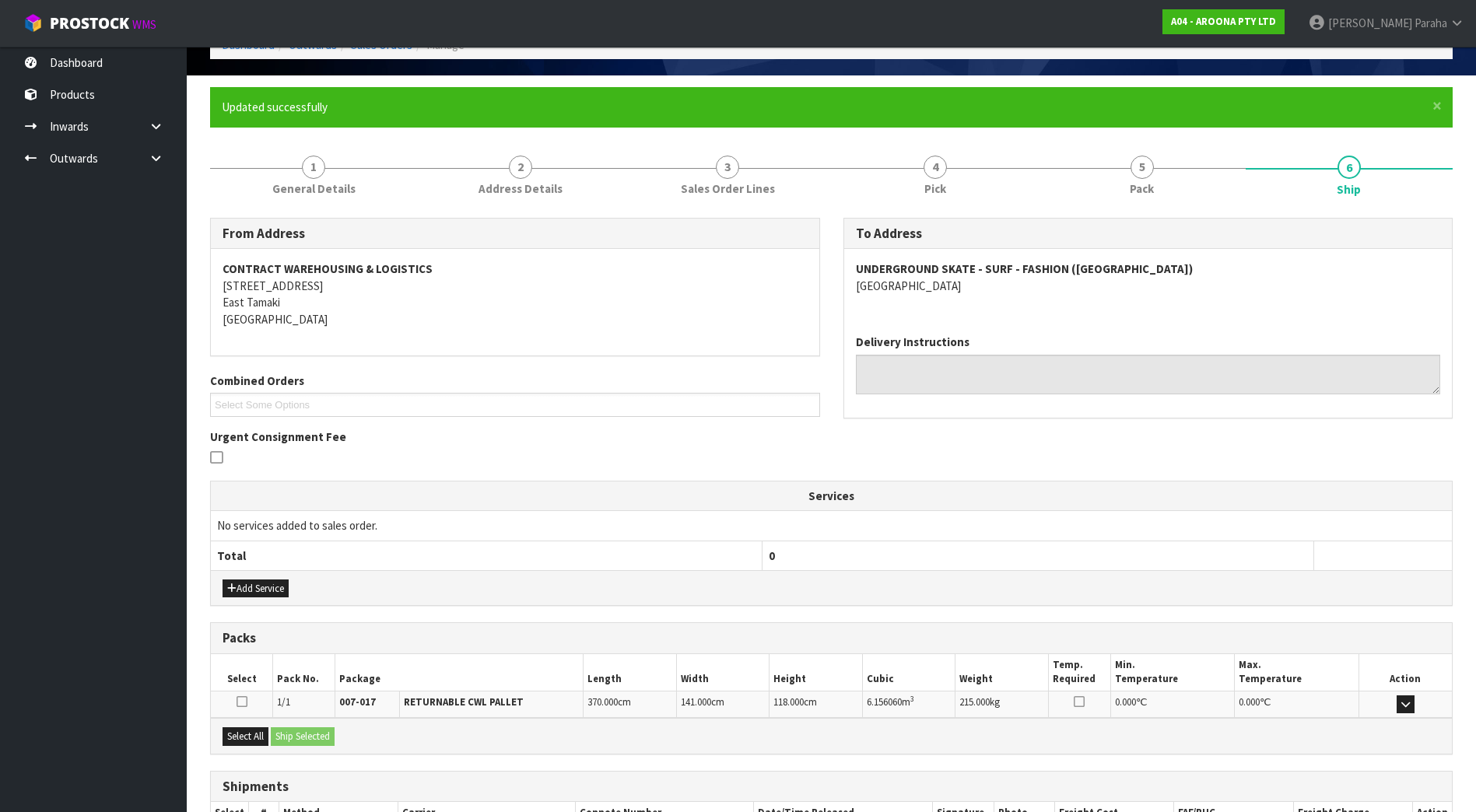
scroll to position [0, 0]
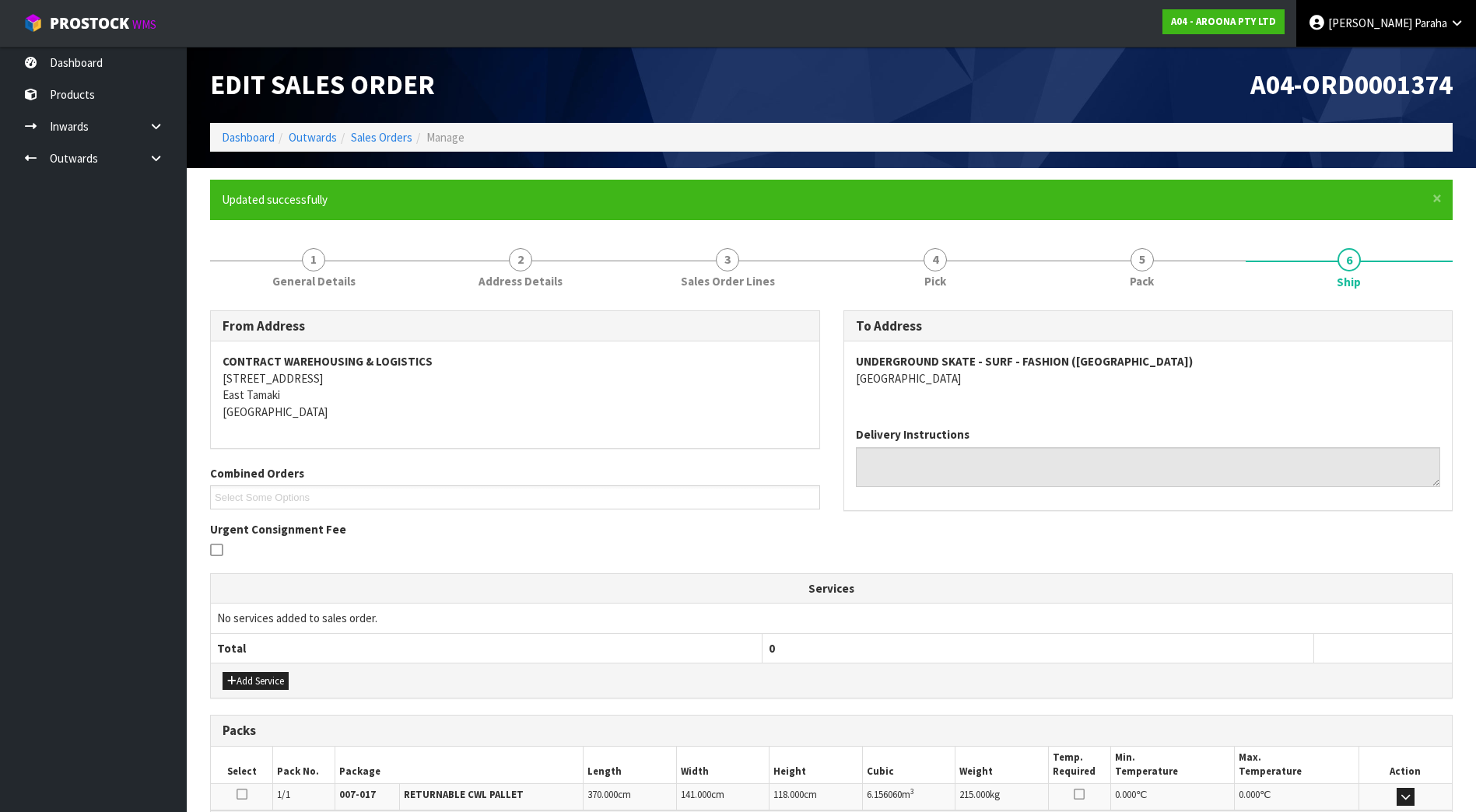
click at [1430, 21] on span "Paraha" at bounding box center [1431, 23] width 33 height 15
click at [1422, 54] on link "Logout" at bounding box center [1414, 62] width 123 height 21
